Goal: Browse casually

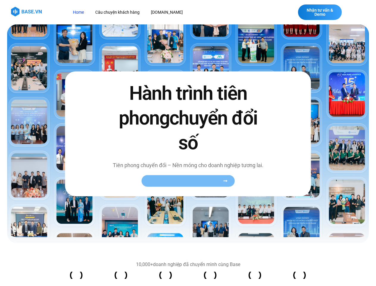
click at [188, 181] on span "Xem toàn bộ câu chuyện khách hàng" at bounding box center [185, 181] width 73 height 4
